Goal: Navigation & Orientation: Find specific page/section

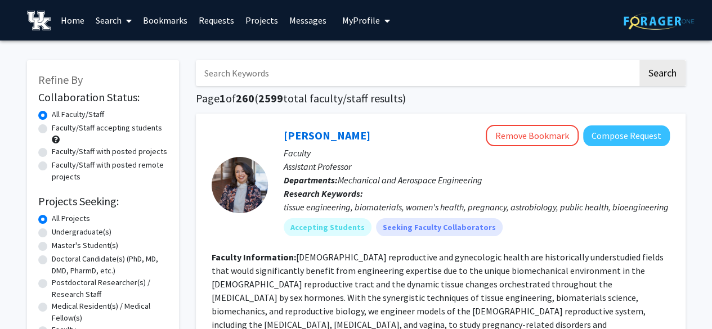
click at [347, 21] on span "My Profile" at bounding box center [361, 20] width 38 height 11
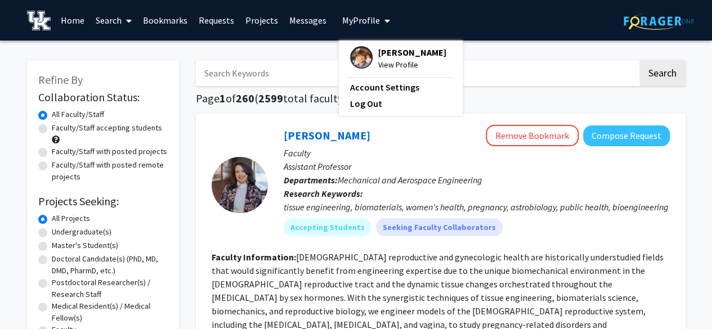
click at [217, 22] on link "Requests" at bounding box center [216, 20] width 47 height 39
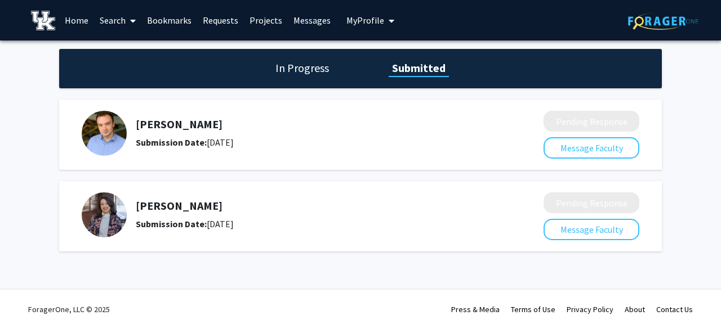
click at [69, 25] on link "Home" at bounding box center [76, 20] width 35 height 39
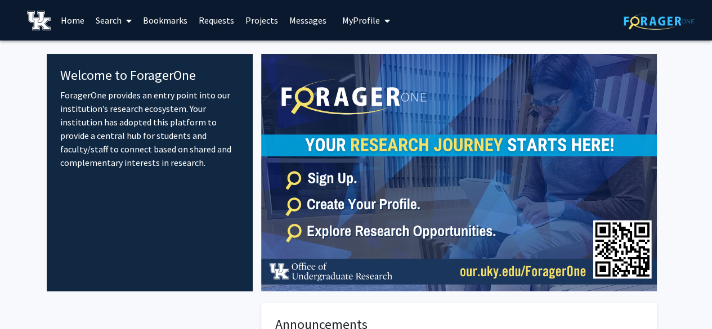
click at [244, 27] on link "Projects" at bounding box center [262, 20] width 44 height 39
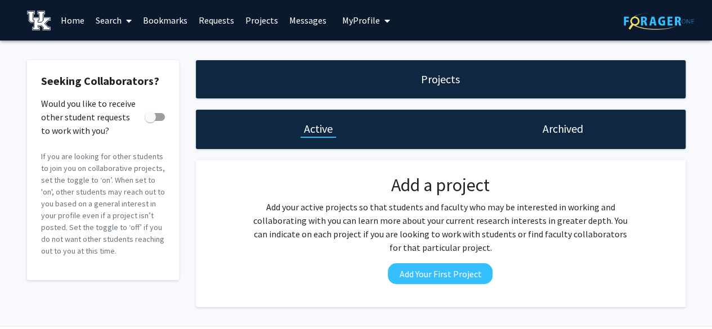
click at [216, 28] on link "Requests" at bounding box center [216, 20] width 47 height 39
